Goal: Task Accomplishment & Management: Manage account settings

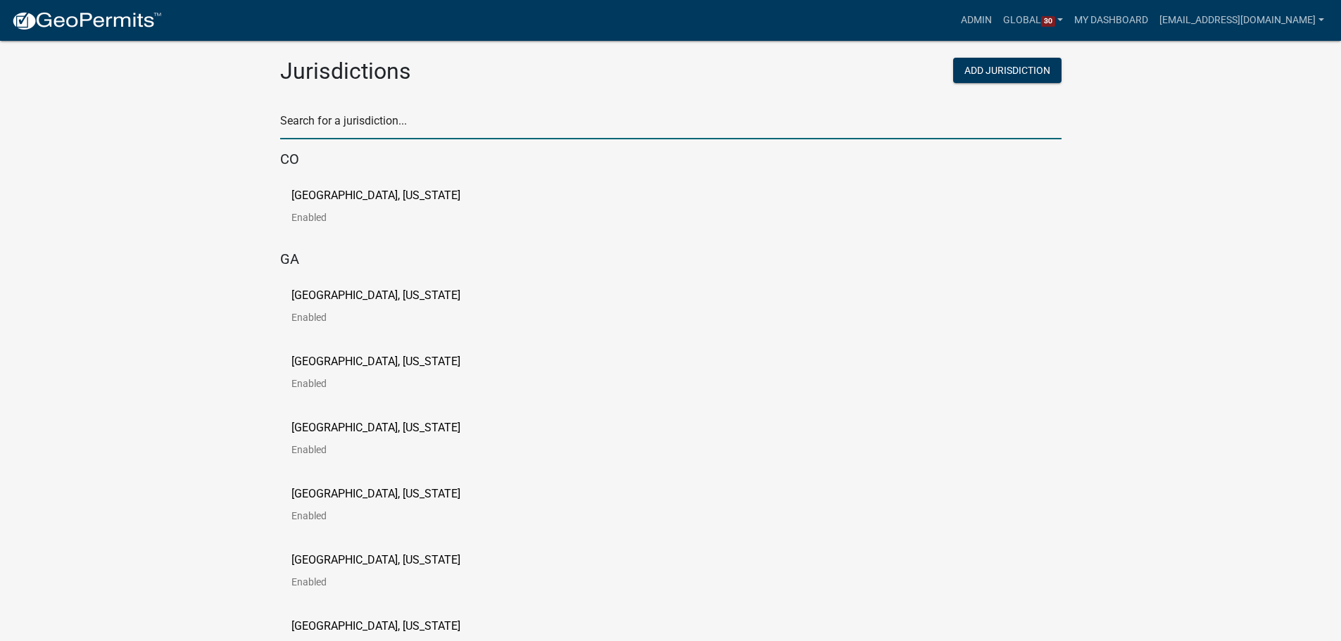
click at [637, 118] on input "text" at bounding box center [670, 124] width 781 height 29
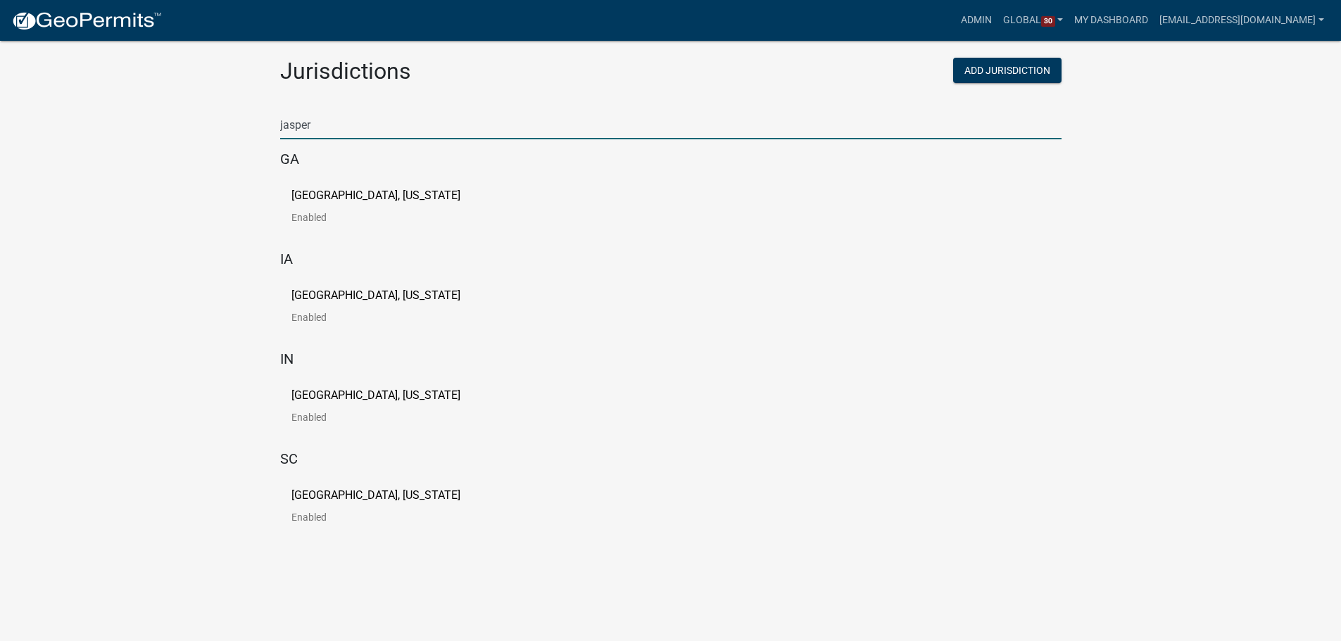
type input "jasper"
click at [331, 308] on link "[GEOGRAPHIC_DATA], [US_STATE] Enabled" at bounding box center [386, 312] width 191 height 44
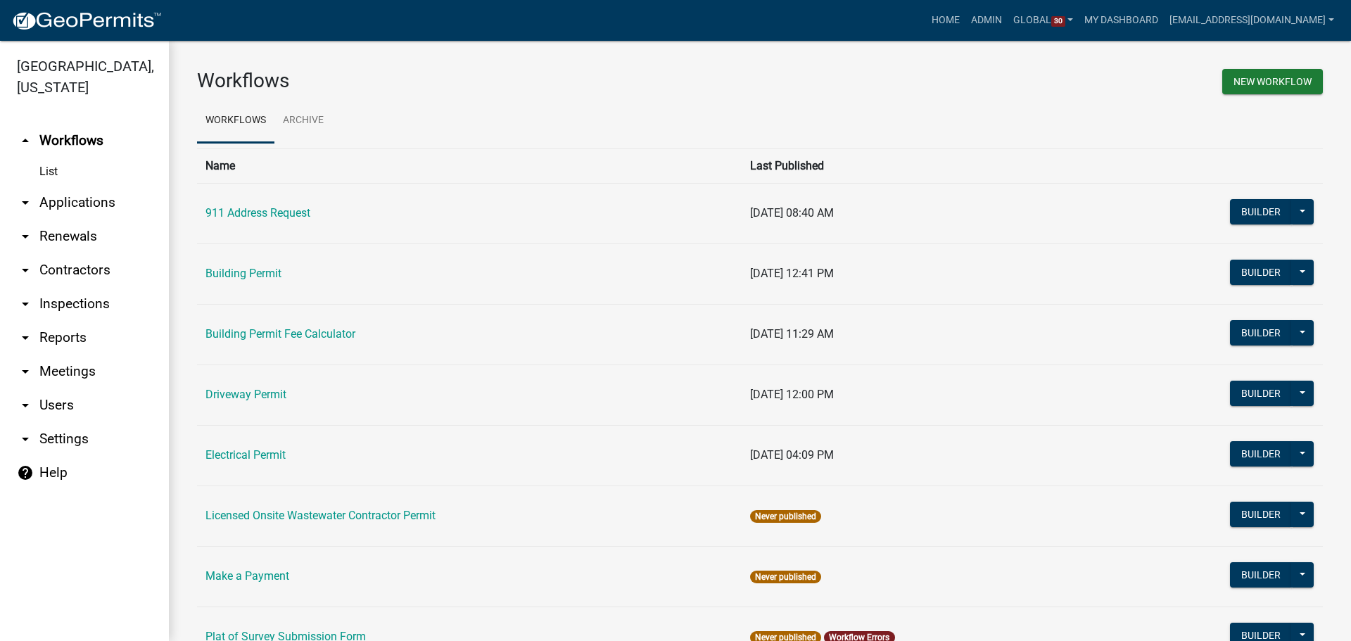
click at [48, 388] on link "arrow_drop_down Users" at bounding box center [84, 405] width 169 height 34
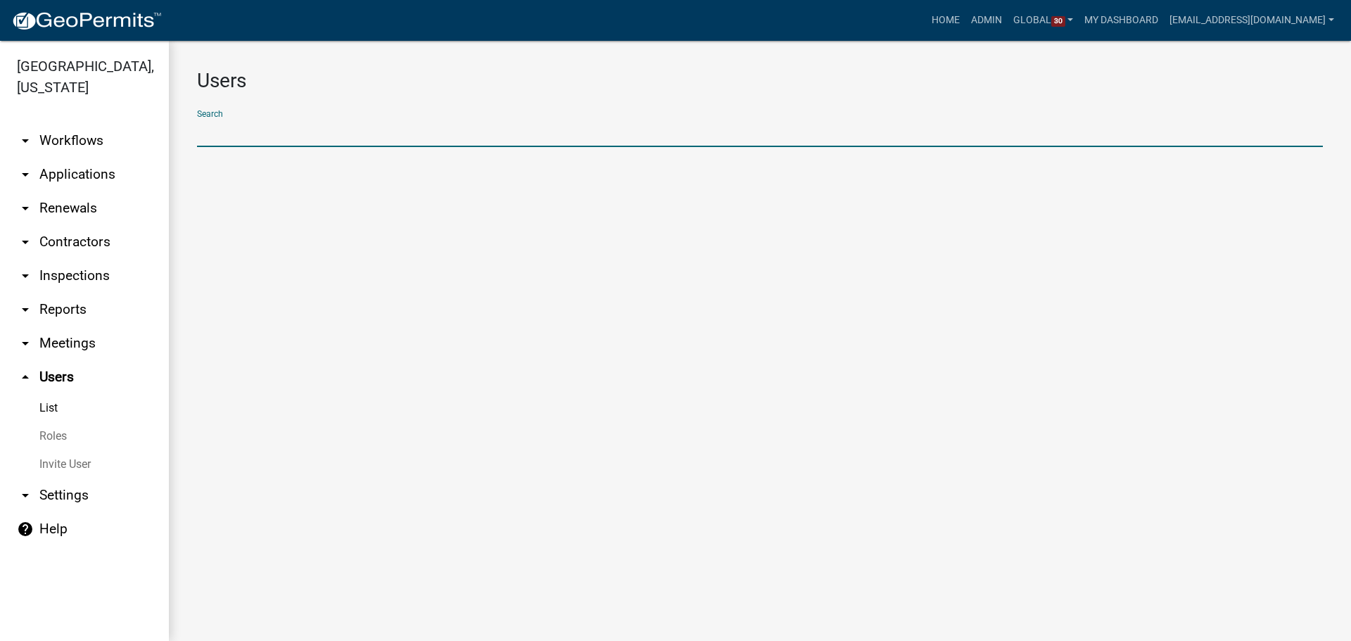
click at [234, 140] on input "text" at bounding box center [760, 132] width 1126 height 29
click at [59, 422] on link "Roles" at bounding box center [84, 436] width 169 height 28
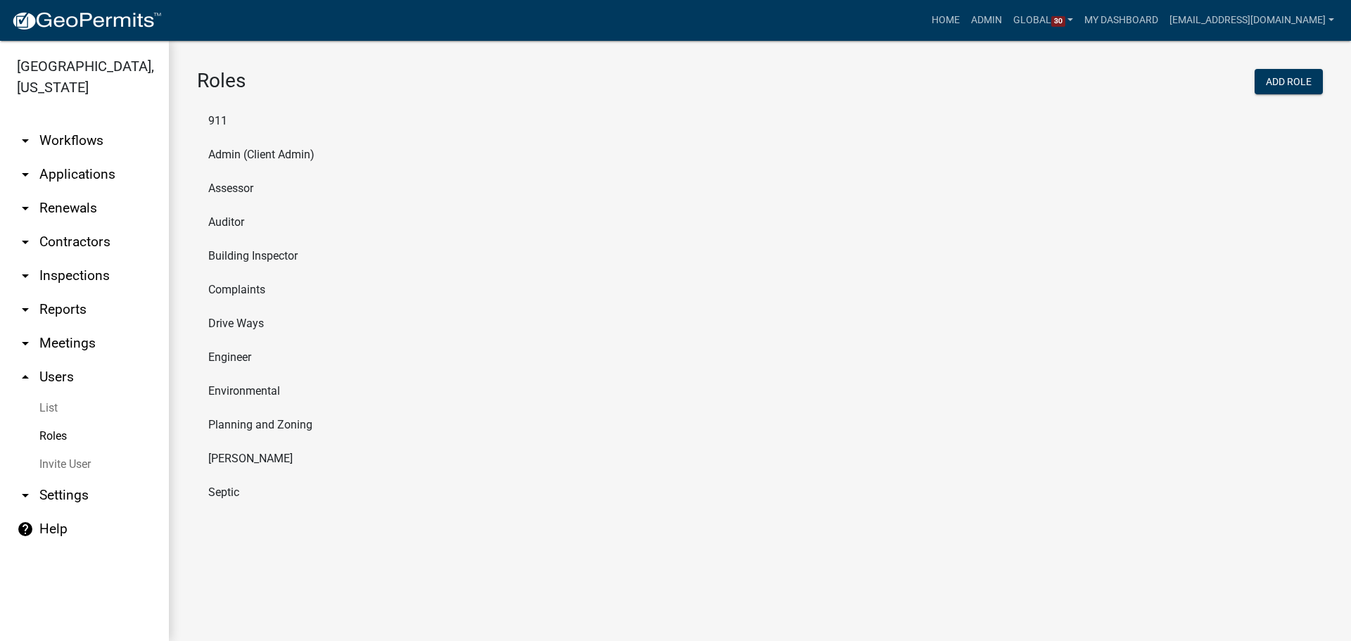
click at [50, 367] on link "arrow_drop_up Users" at bounding box center [84, 377] width 169 height 34
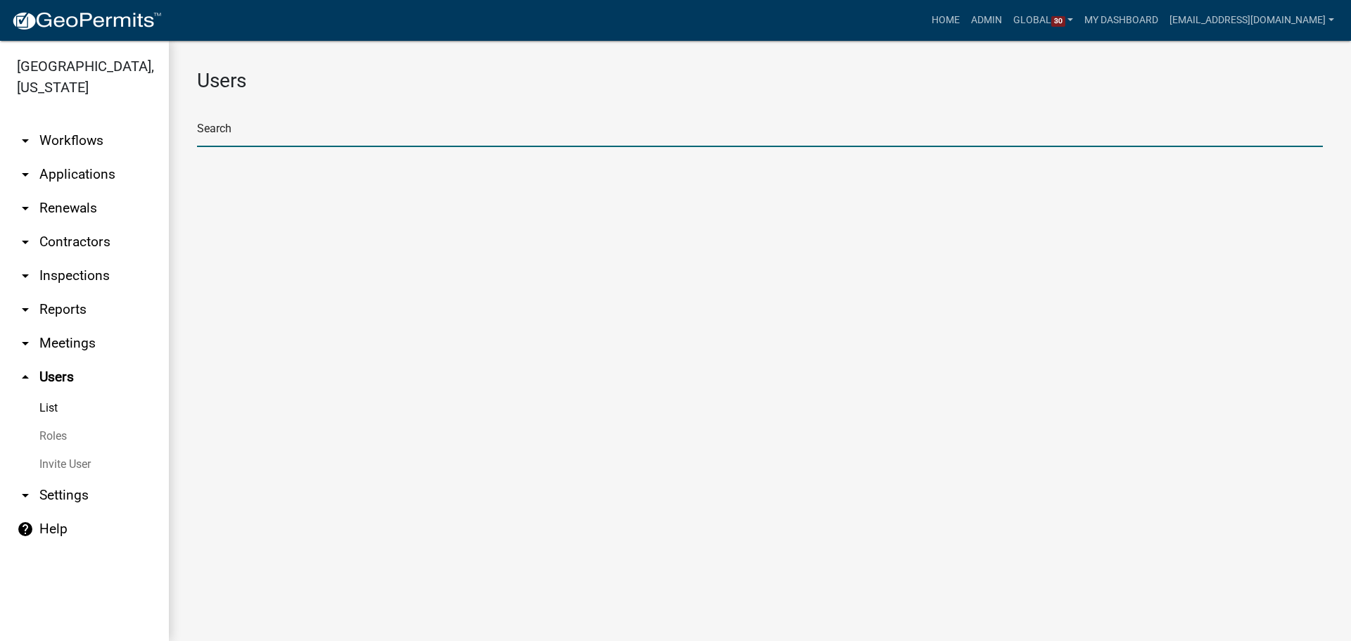
click at [288, 119] on input "text" at bounding box center [760, 132] width 1126 height 29
type input "[PERSON_NAME]"
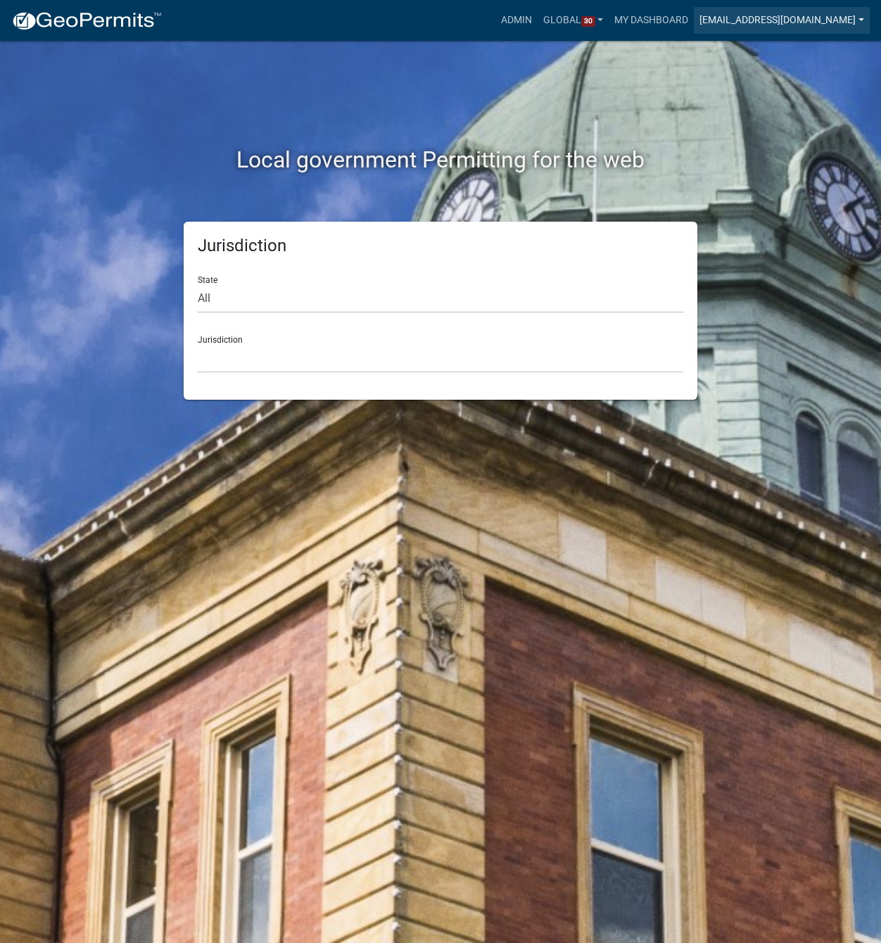
click at [825, 15] on link "[EMAIL_ADDRESS][DOMAIN_NAME]" at bounding box center [782, 20] width 176 height 27
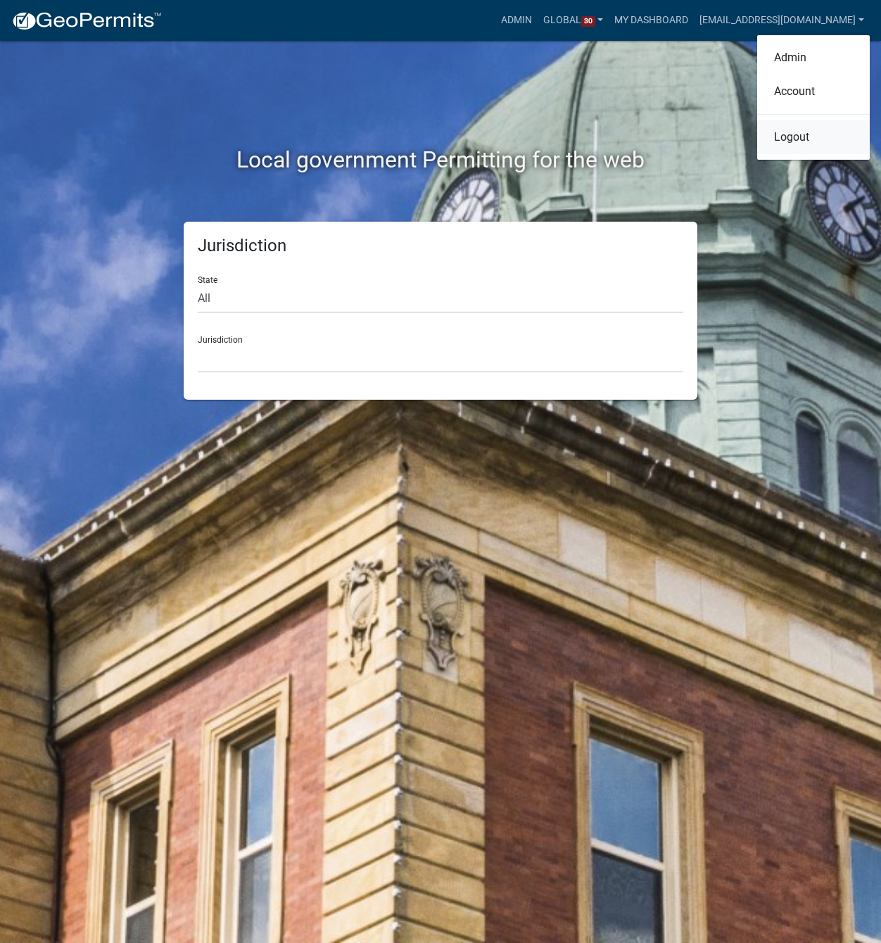
click at [811, 139] on link "Logout" at bounding box center [813, 137] width 113 height 34
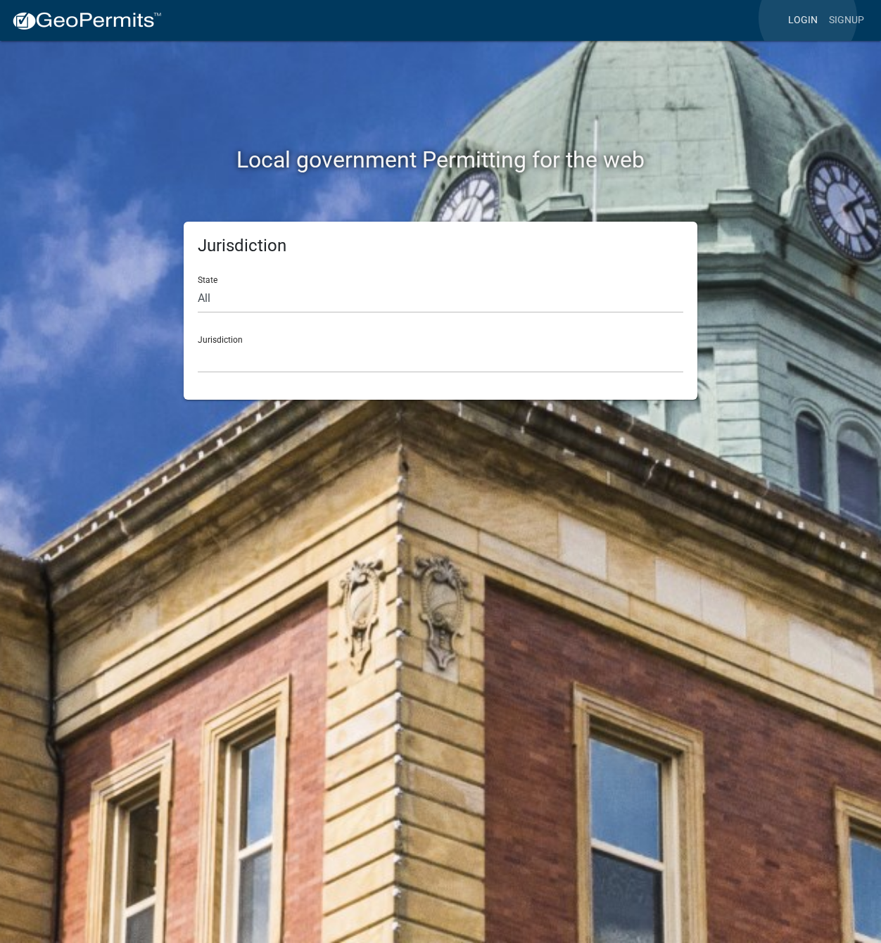
click at [808, 18] on link "Login" at bounding box center [803, 20] width 41 height 27
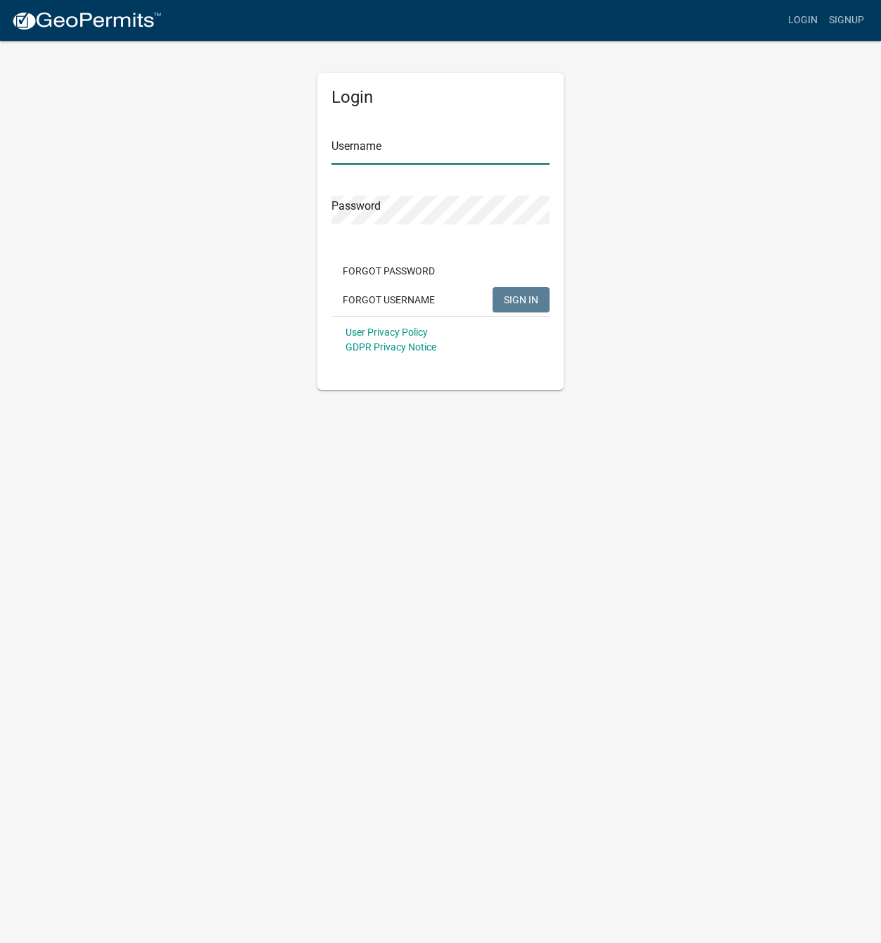
type input "[EMAIL_ADDRESS][DOMAIN_NAME]"
click at [726, 253] on div "Login Username mcutler@schneidergis.com Password Forgot Password Forgot Usernam…" at bounding box center [440, 214] width 802 height 350
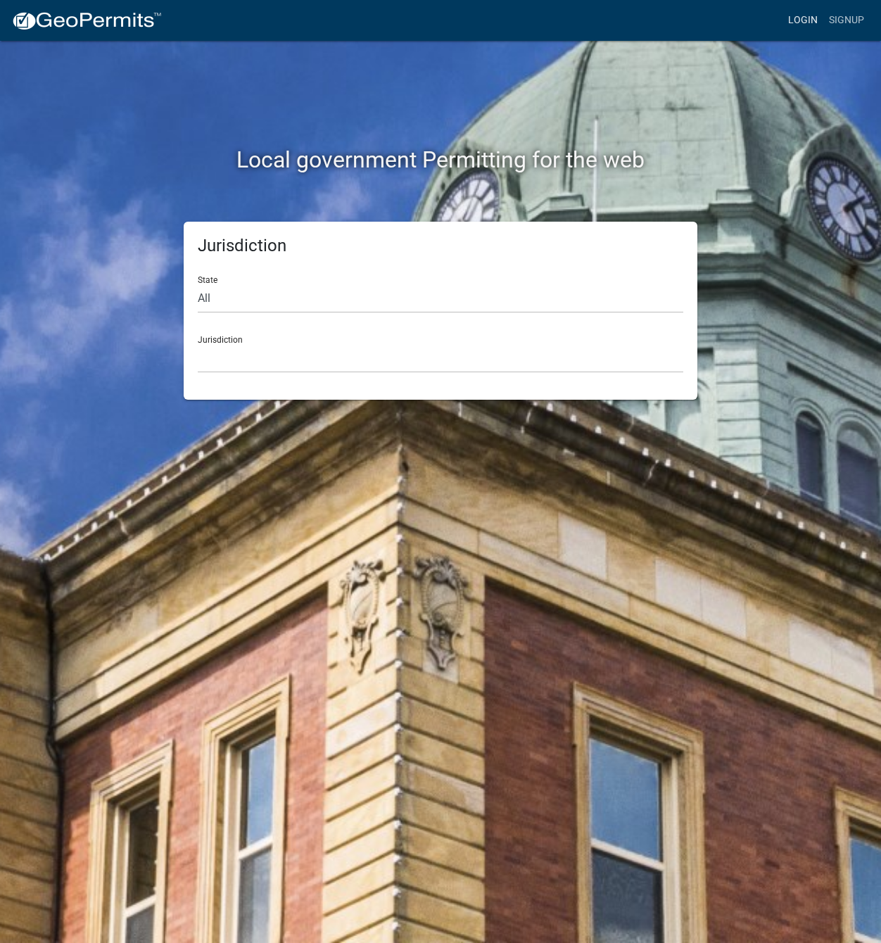
click at [812, 18] on link "Login" at bounding box center [803, 20] width 41 height 27
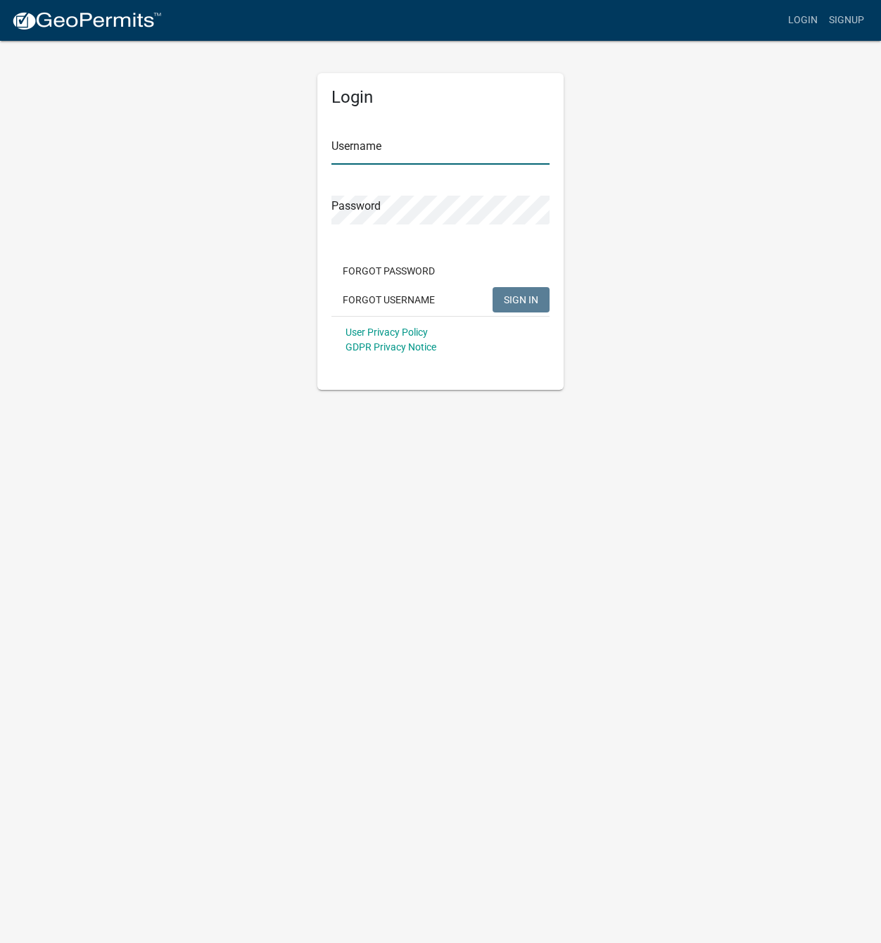
type input "[EMAIL_ADDRESS][DOMAIN_NAME]"
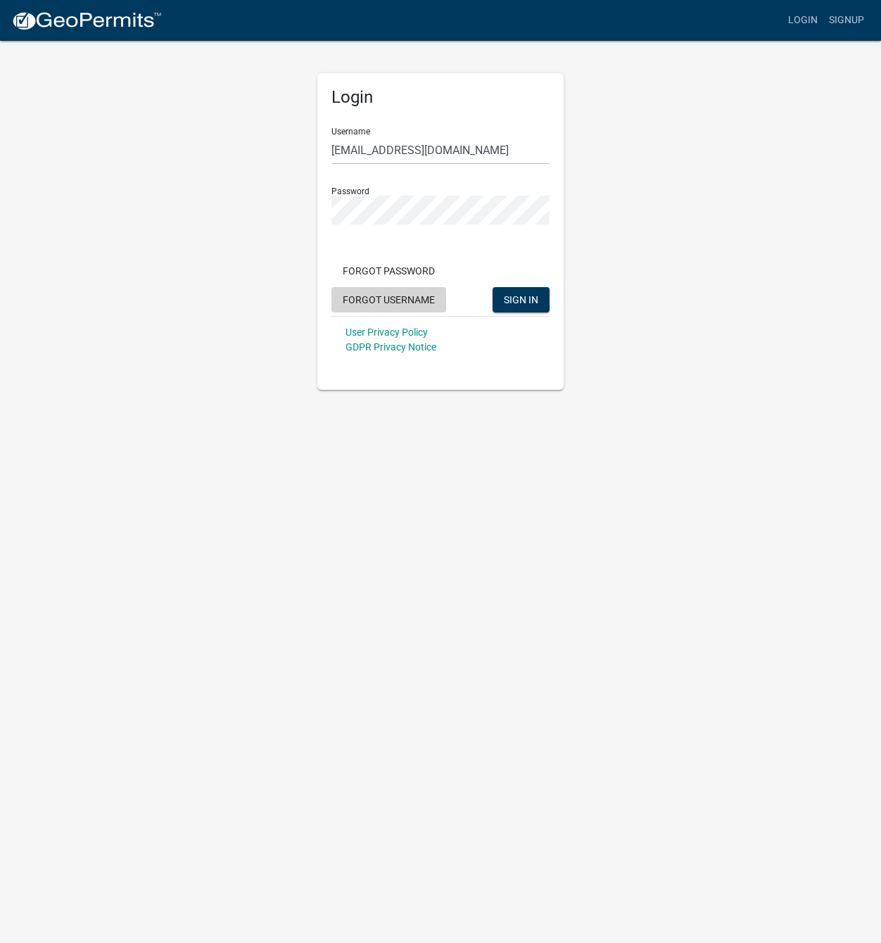
click at [391, 303] on button "Forgot Username" at bounding box center [388, 299] width 115 height 25
